Goal: Information Seeking & Learning: Learn about a topic

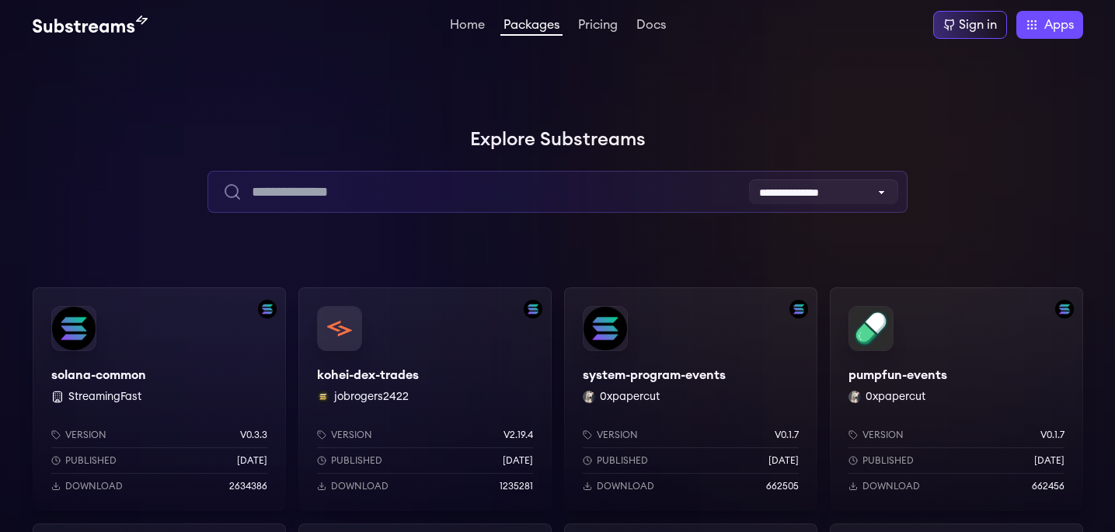
click at [578, 205] on input "text" at bounding box center [558, 192] width 700 height 42
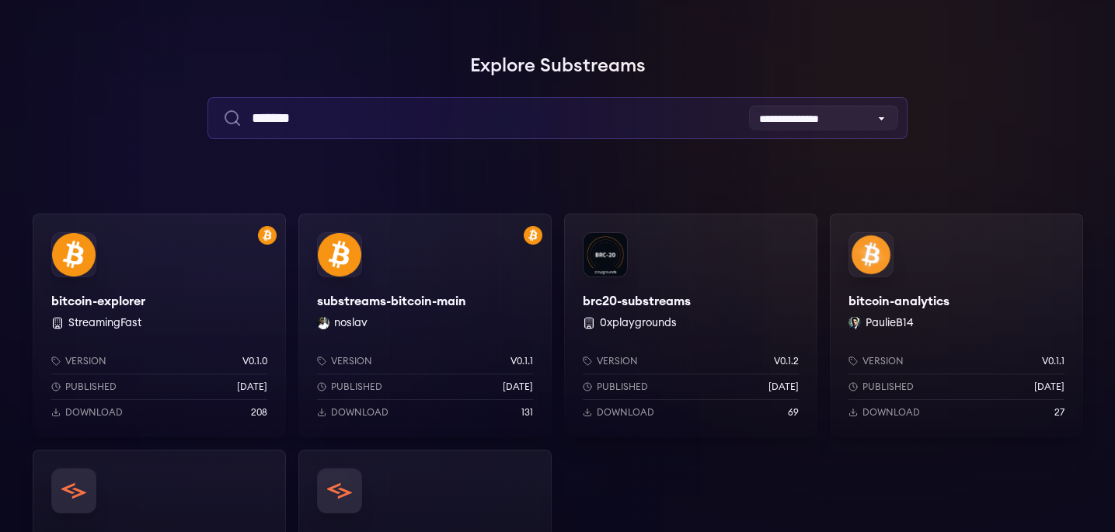
scroll to position [126, 0]
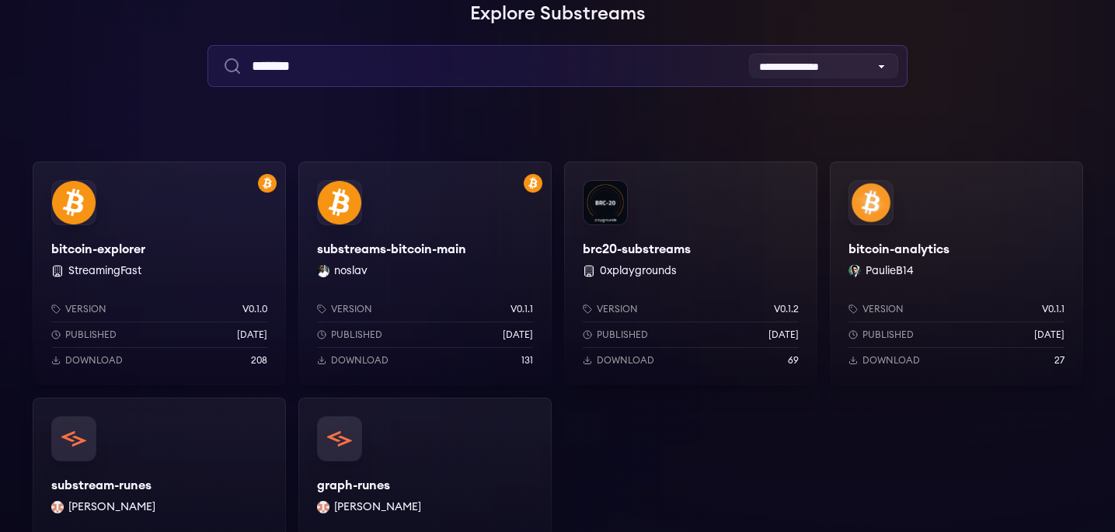
type input "*******"
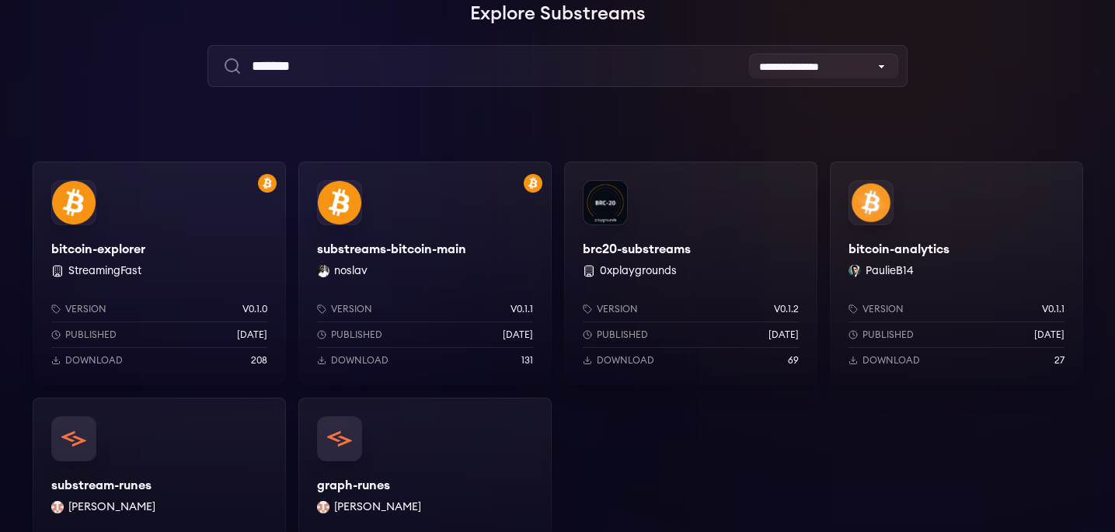
click at [207, 255] on div "bitcoin-explorer StreamingFast Version v0.1.0 Published 1 years ago Download 208" at bounding box center [159, 274] width 253 height 224
click at [445, 275] on div "substreams-bitcoin-main noslav Version v0.1.1 Published 2 weeks ago Download 131" at bounding box center [424, 274] width 253 height 224
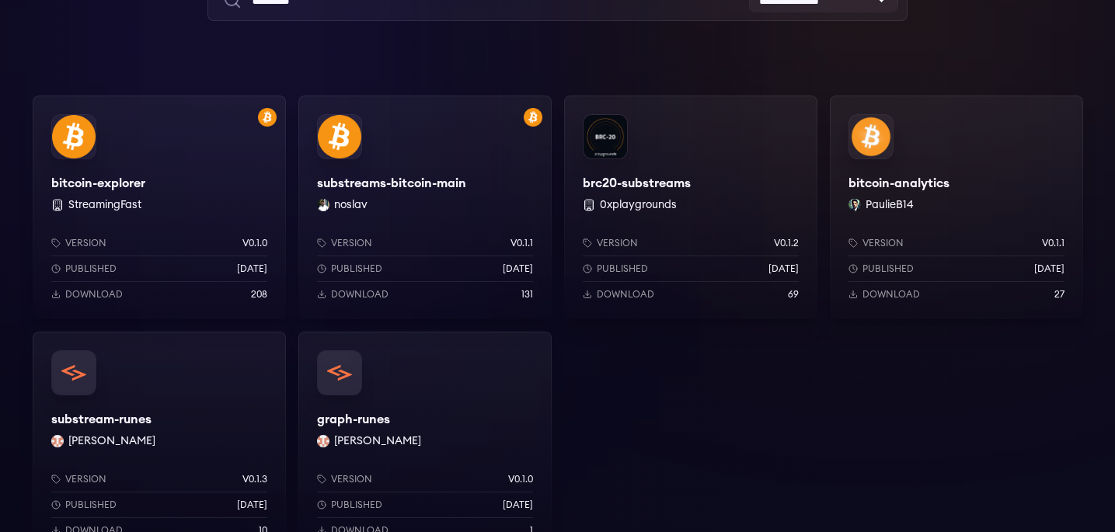
scroll to position [0, 0]
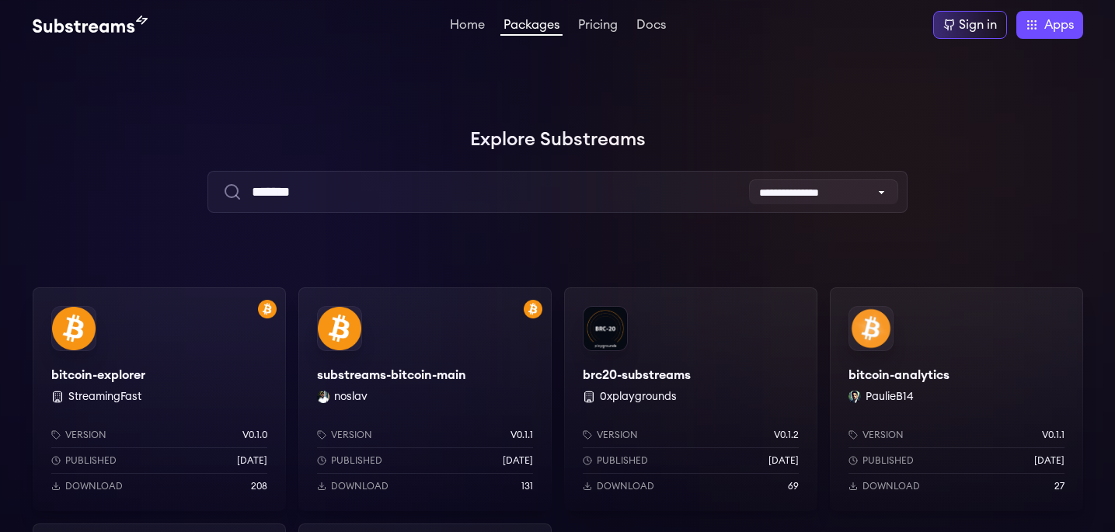
click at [690, 378] on div "brc20-substreams 0xplaygrounds Version v0.1.2 Published 1 years ago Download 69" at bounding box center [690, 400] width 253 height 224
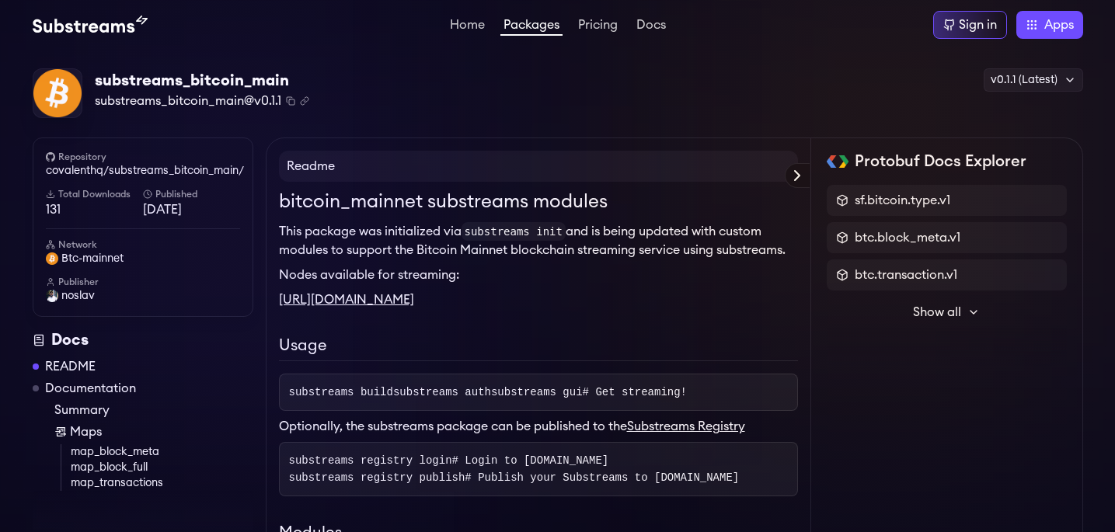
click at [806, 178] on icon at bounding box center [797, 175] width 19 height 19
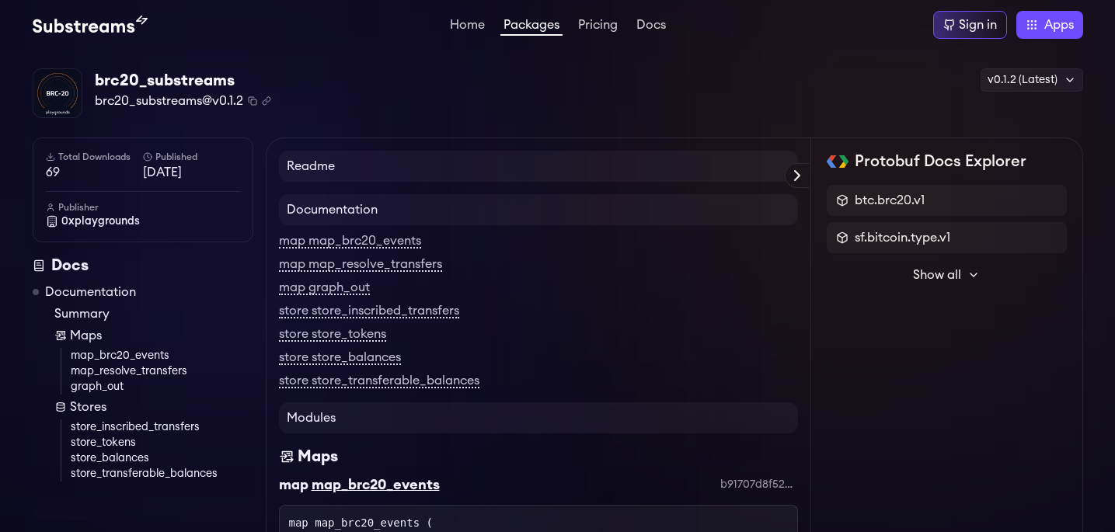
click at [914, 283] on span "Show all" at bounding box center [937, 275] width 48 height 19
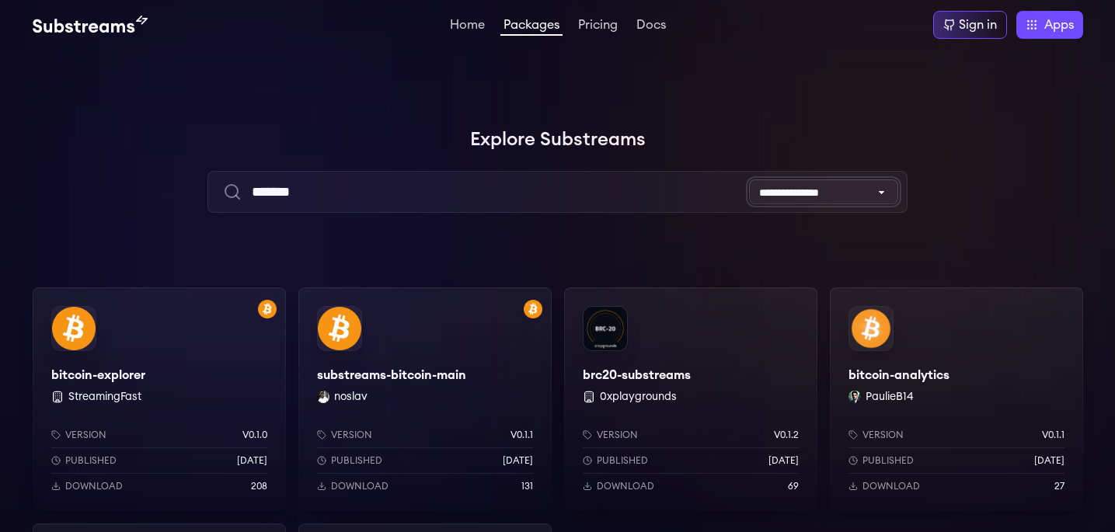
click at [829, 193] on select "**********" at bounding box center [823, 192] width 149 height 25
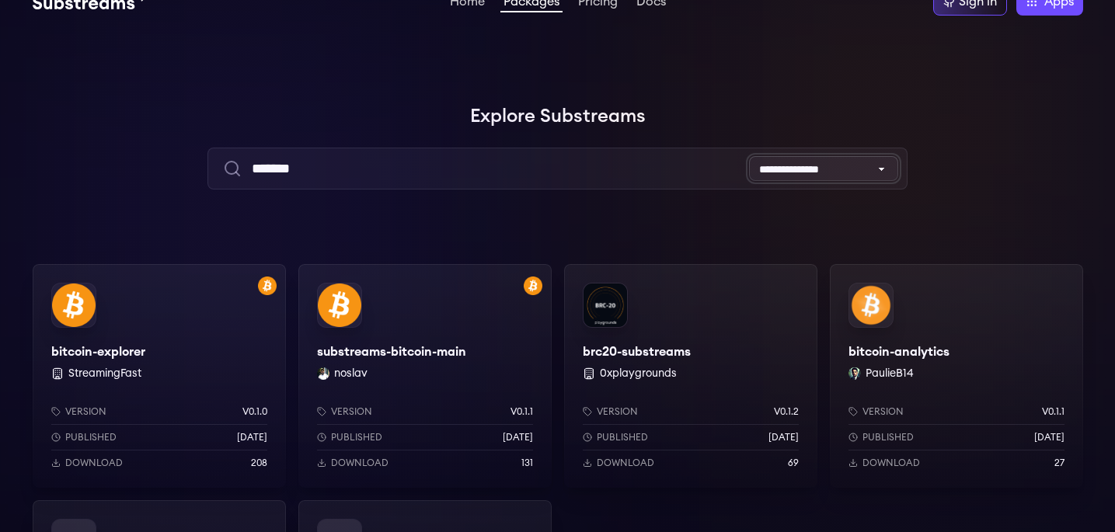
scroll to position [55, 0]
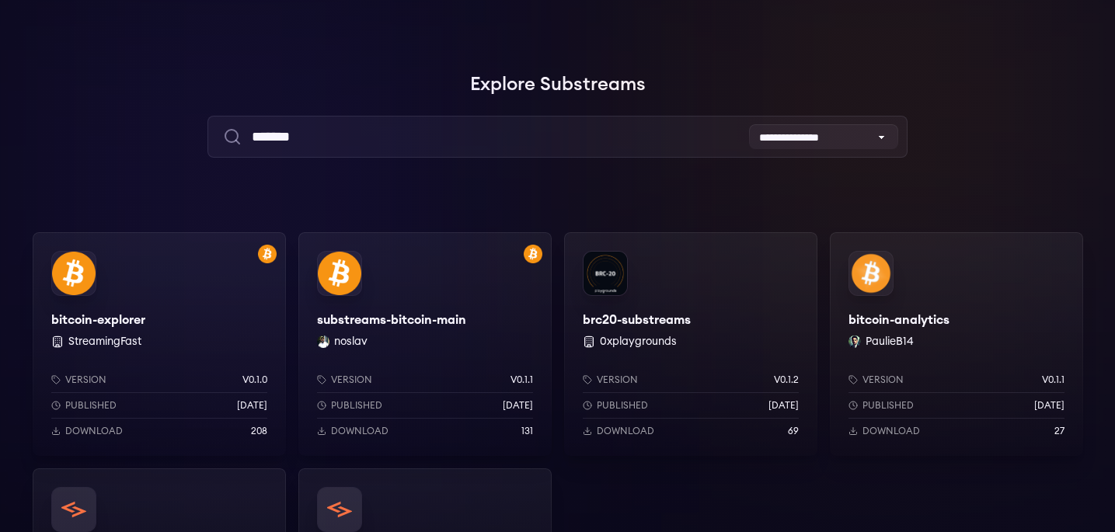
click at [220, 317] on div "bitcoin-explorer StreamingFast Version v0.1.0 Published [DATE] Download 208" at bounding box center [159, 344] width 253 height 224
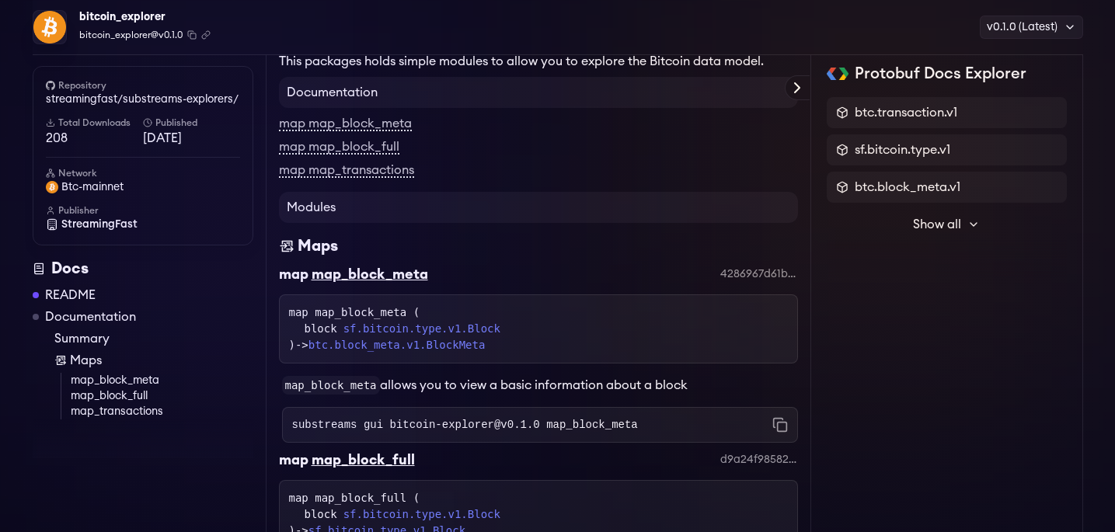
scroll to position [144, 0]
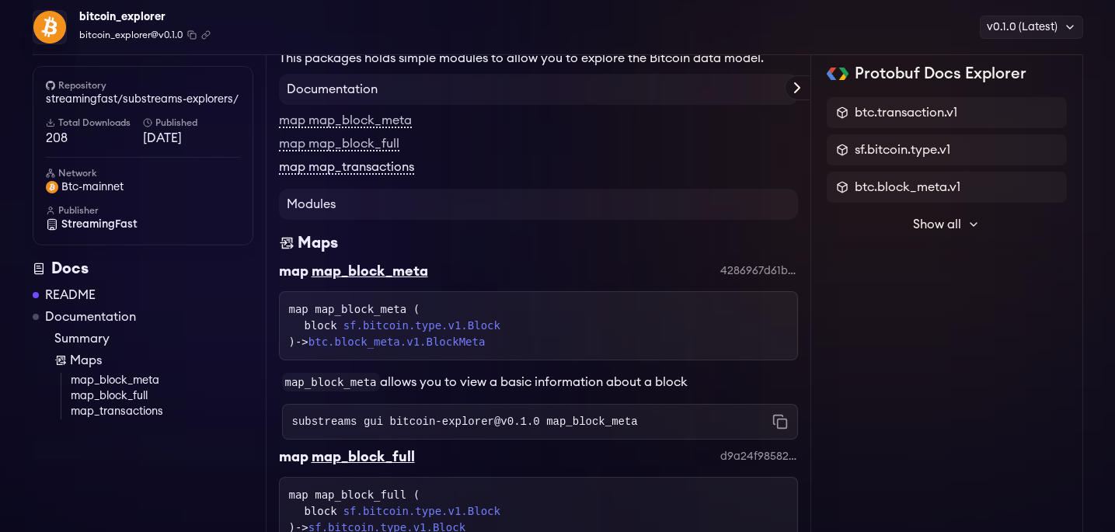
click at [344, 165] on link "map map_transactions" at bounding box center [346, 168] width 135 height 14
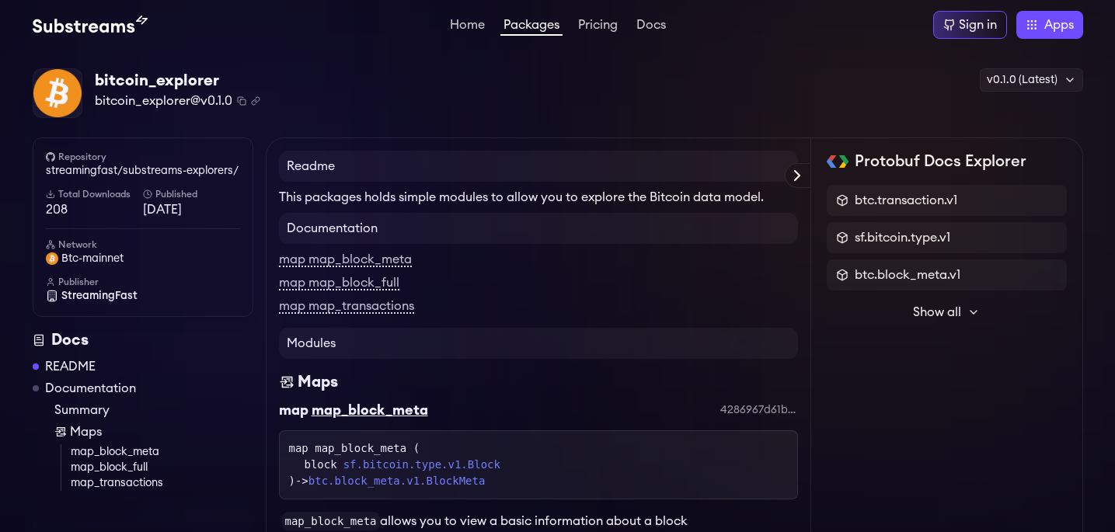
click at [955, 306] on span "Show all" at bounding box center [937, 312] width 48 height 19
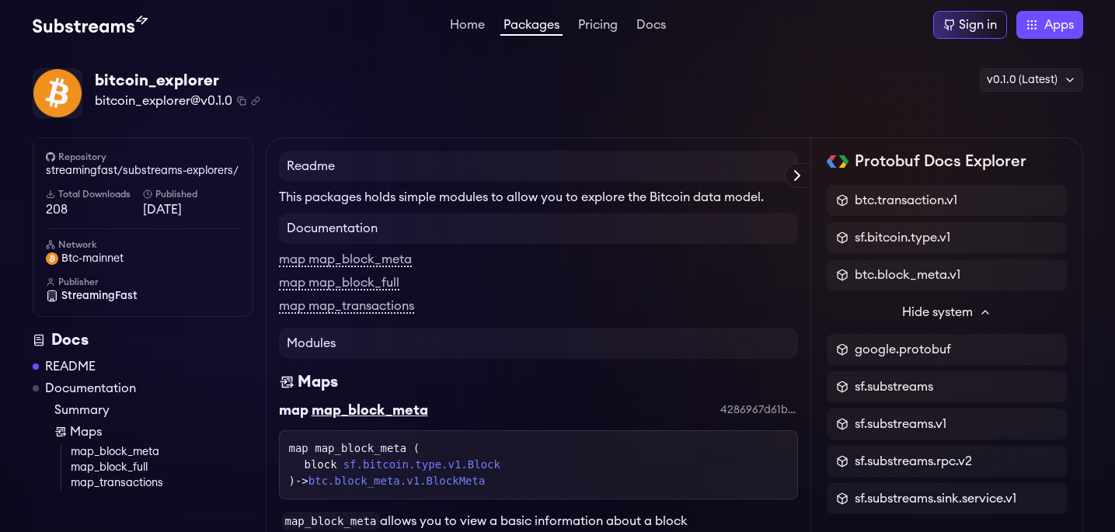
click at [955, 306] on span "Hide system" at bounding box center [937, 312] width 71 height 19
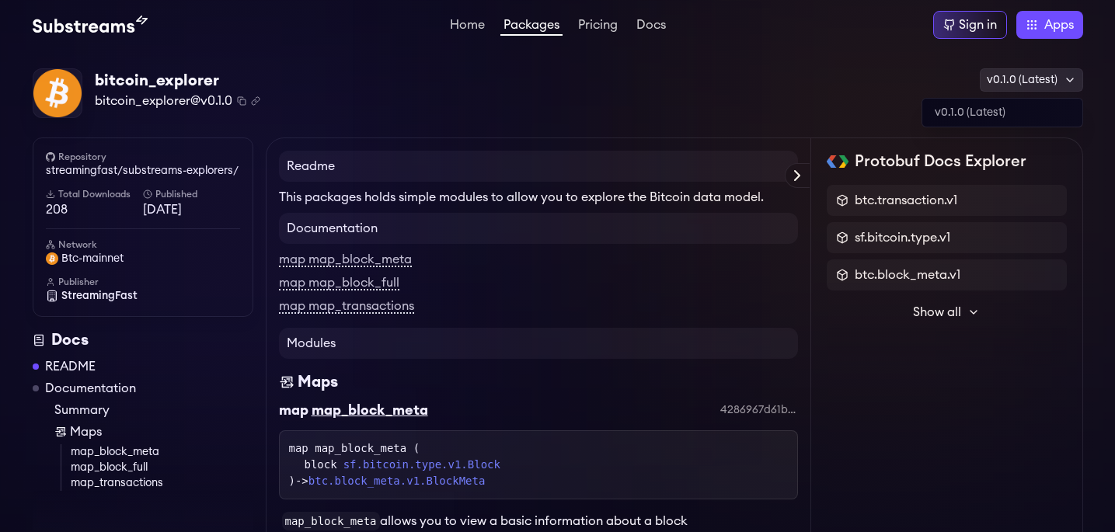
click at [997, 77] on div "v0.1.0 (Latest)" at bounding box center [1031, 79] width 103 height 23
click at [841, 68] on div "bitcoin_explorer bitcoin_explorer@v0.1.0 Copied! Copied! v0.1.0 (Latest) v0.1.0…" at bounding box center [558, 93] width 1051 height 51
click at [805, 171] on icon at bounding box center [797, 175] width 19 height 19
click at [0, 0] on label "Protobuf Docs Explorer" at bounding box center [0, 0] width 0 height 0
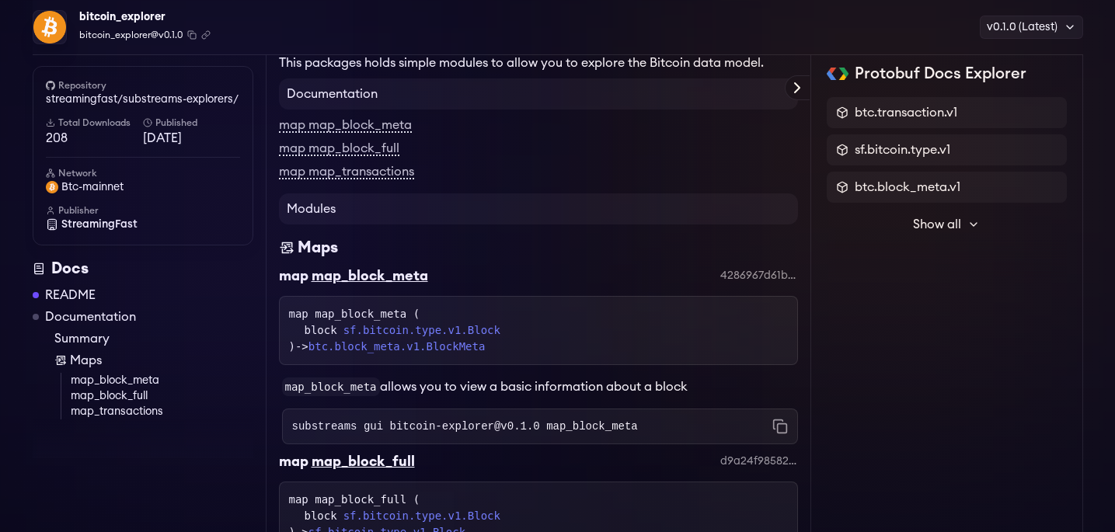
scroll to position [144, 0]
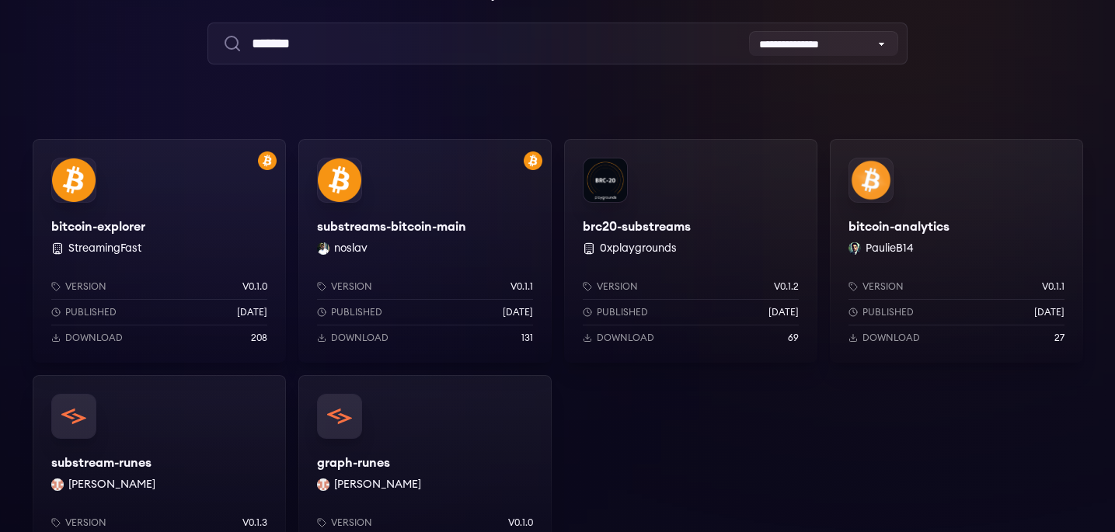
scroll to position [158, 0]
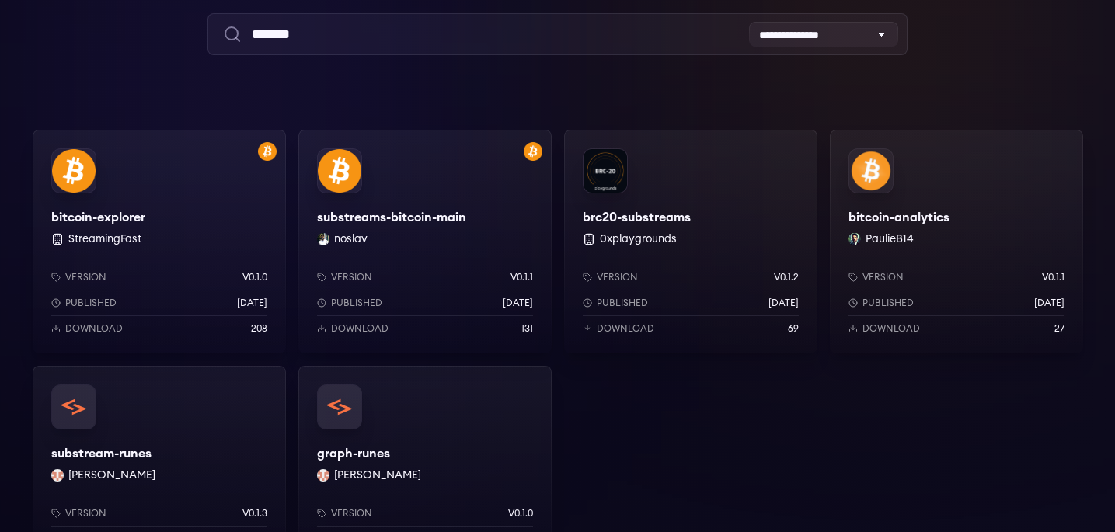
click at [462, 250] on div "Version v0.1.1 Published 2 weeks ago Download 131" at bounding box center [424, 299] width 253 height 107
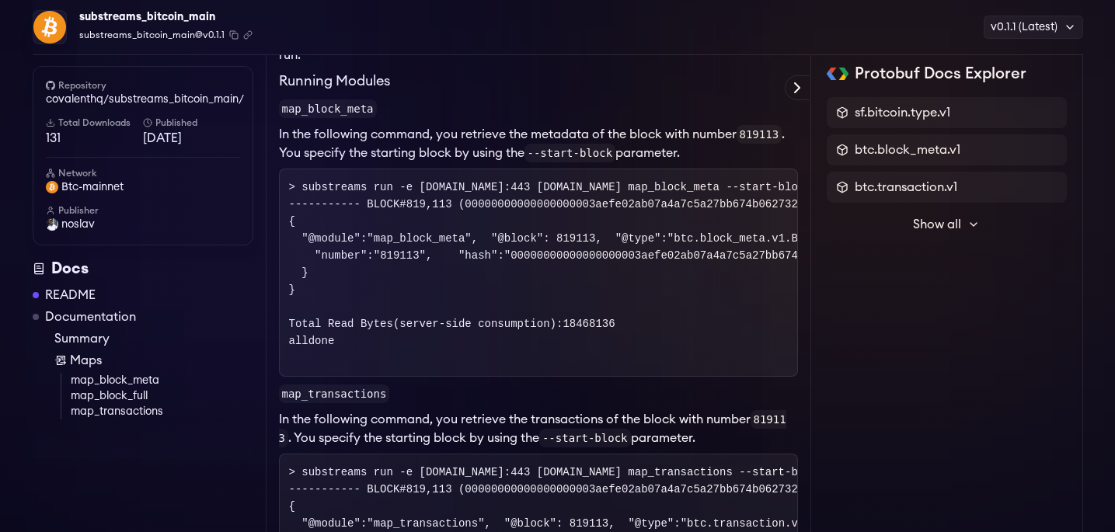
scroll to position [939, 0]
click at [53, 438] on div at bounding box center [143, 439] width 221 height 39
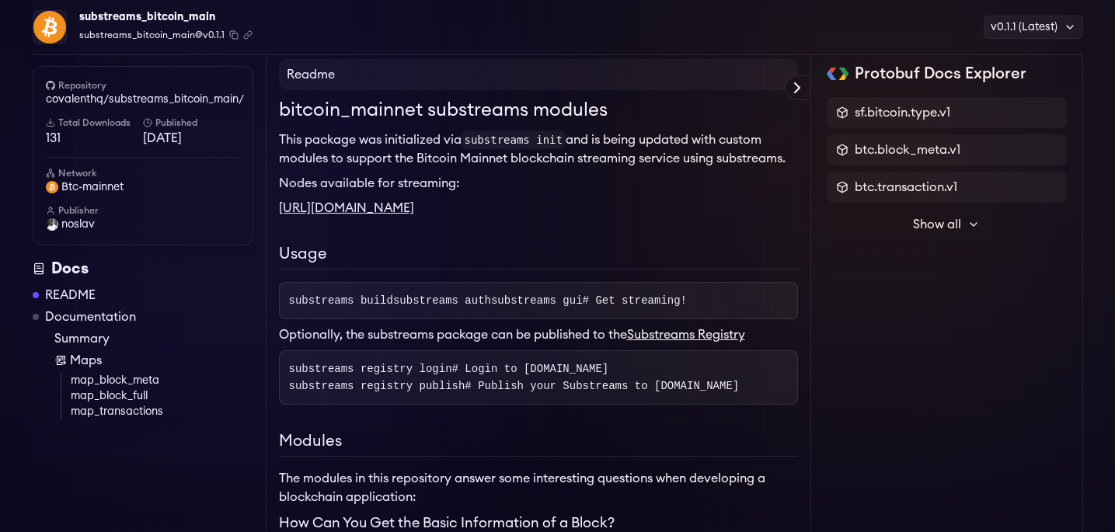
scroll to position [0, 0]
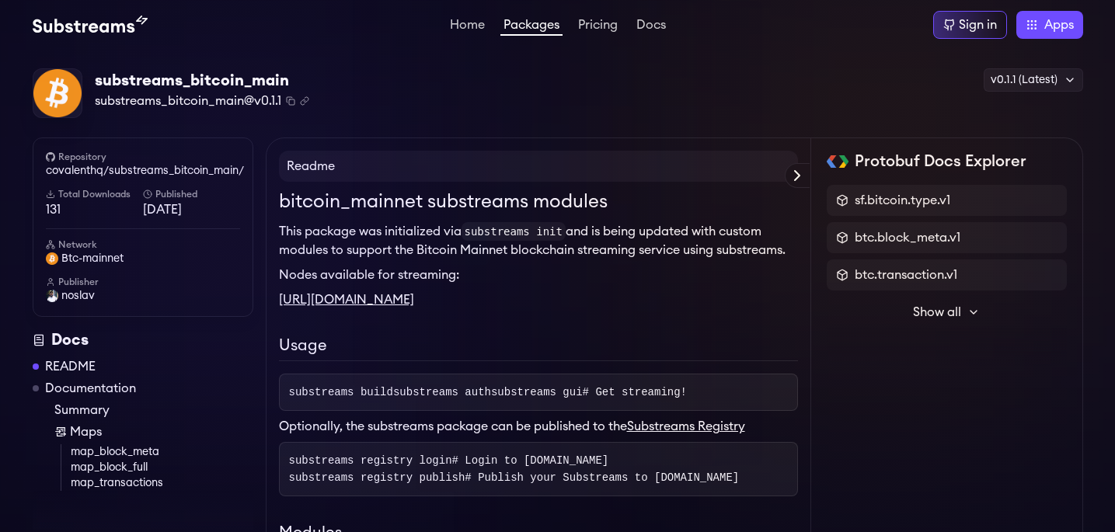
click at [497, 109] on div "substreams_bitcoin_main substreams_bitcoin_main@v0.1.1 Copied! Copied! v0.1.1 (…" at bounding box center [558, 93] width 1051 height 51
click at [657, 79] on div "substreams_bitcoin_main substreams_bitcoin_main@v0.1.1 Copied! Copied! v0.1.1 (…" at bounding box center [558, 93] width 1051 height 51
